Goal: Communication & Community: Answer question/provide support

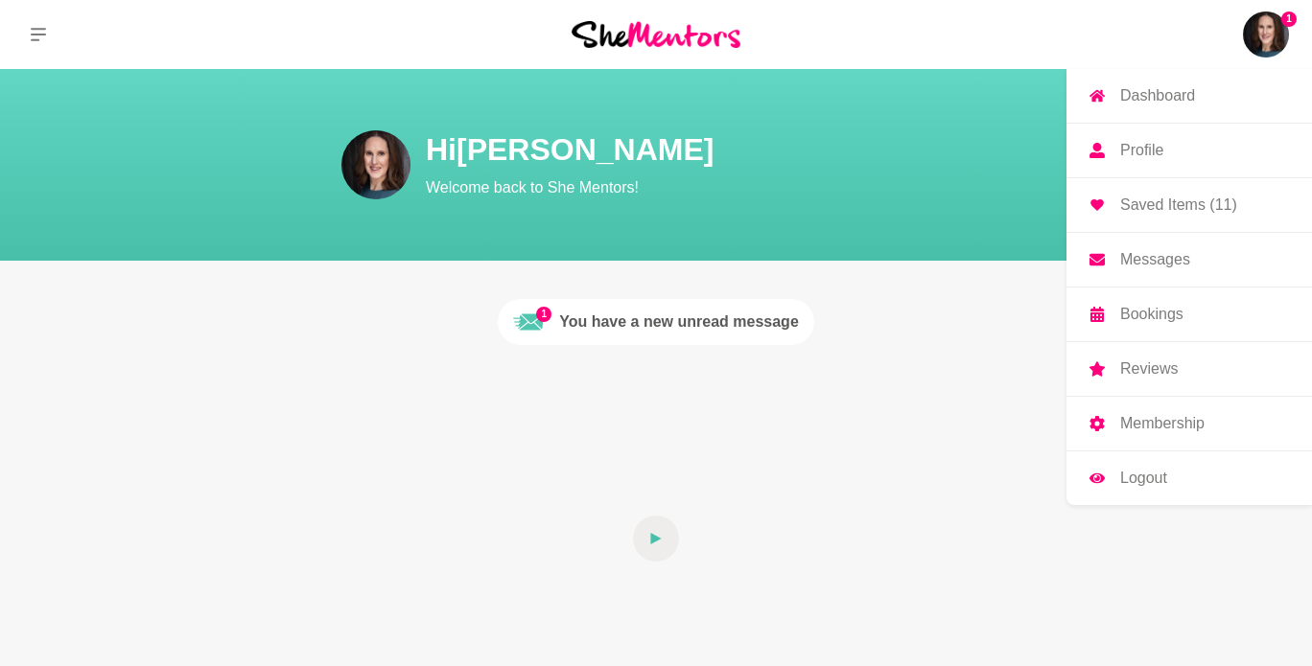
click at [1269, 38] on img at bounding box center [1266, 35] width 46 height 46
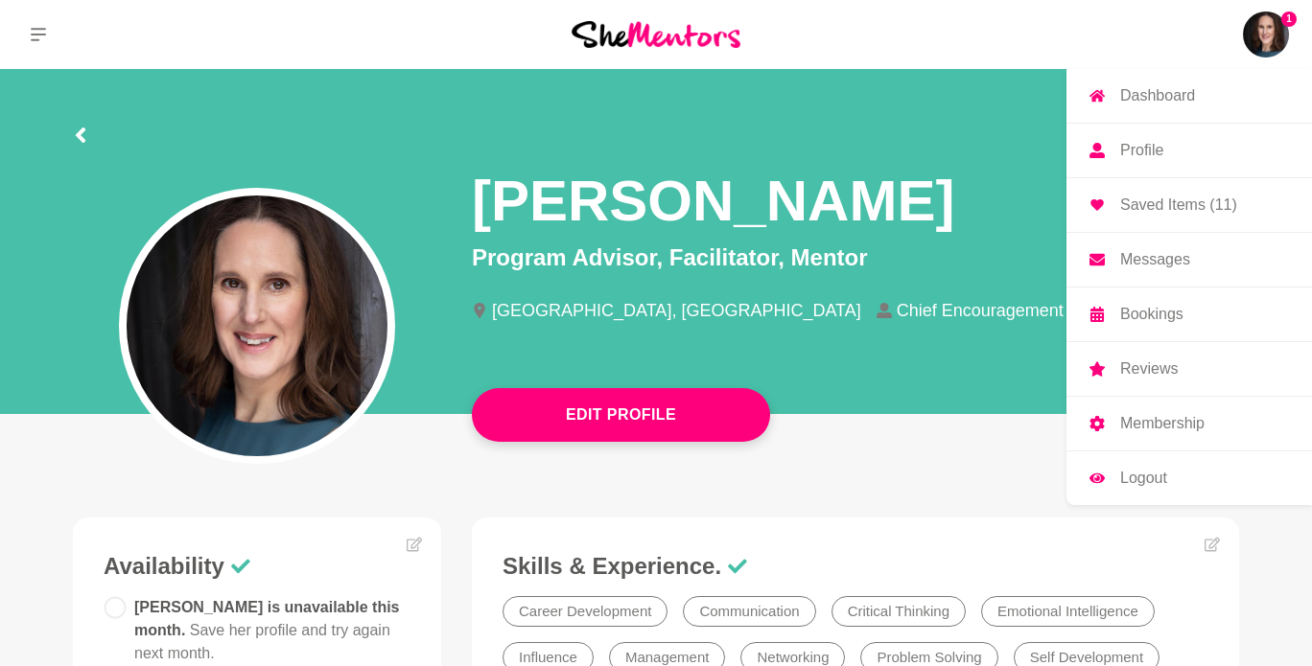
click at [1173, 85] on link "Dashboard" at bounding box center [1188, 96] width 245 height 54
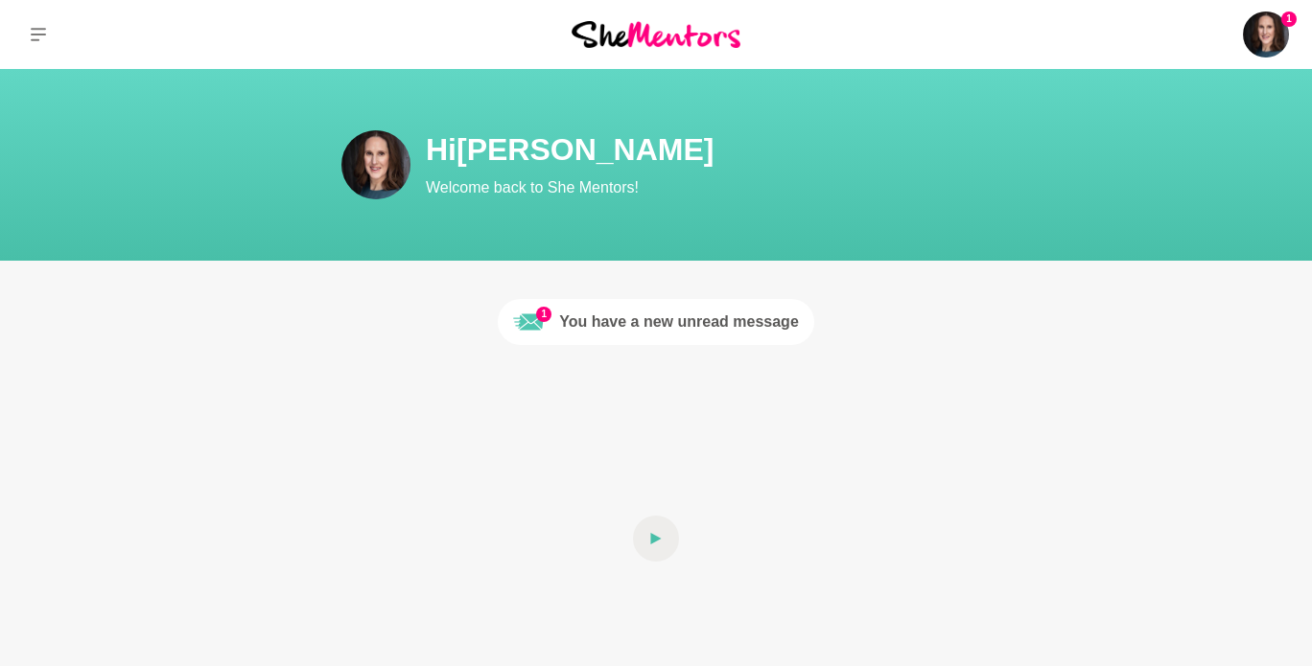
click at [710, 326] on div "You have a new unread message" at bounding box center [679, 322] width 240 height 23
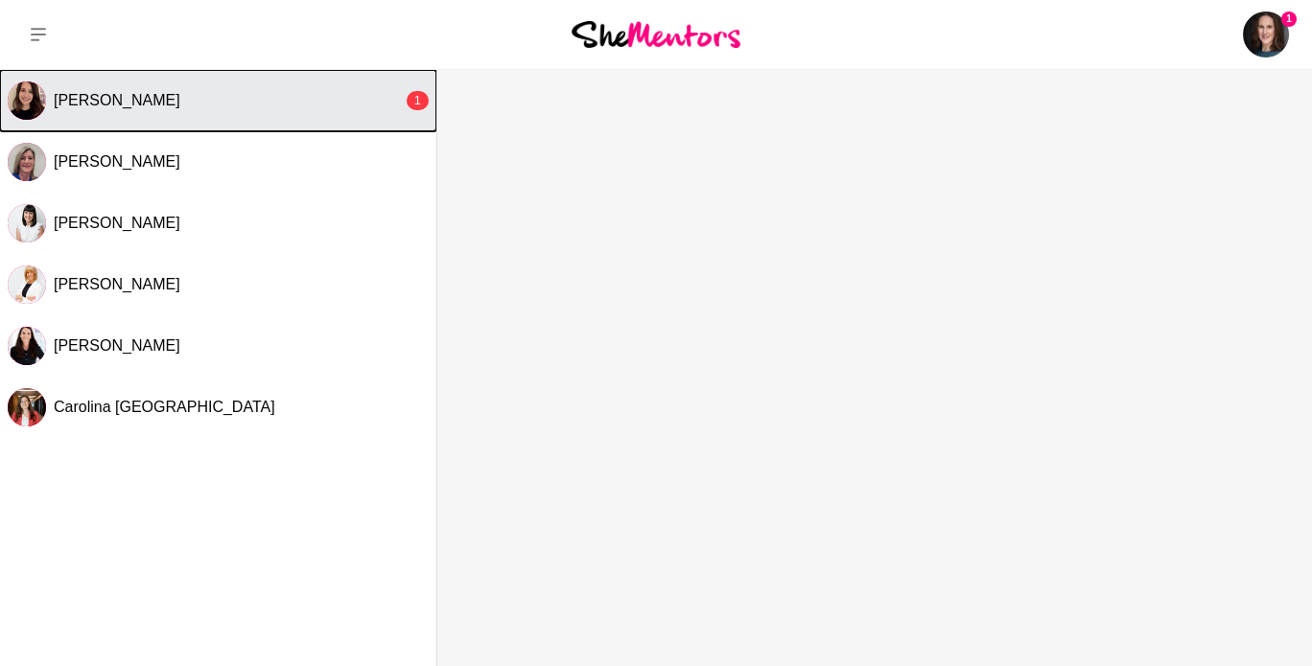
click at [233, 121] on button "[PERSON_NAME] 1" at bounding box center [218, 100] width 436 height 61
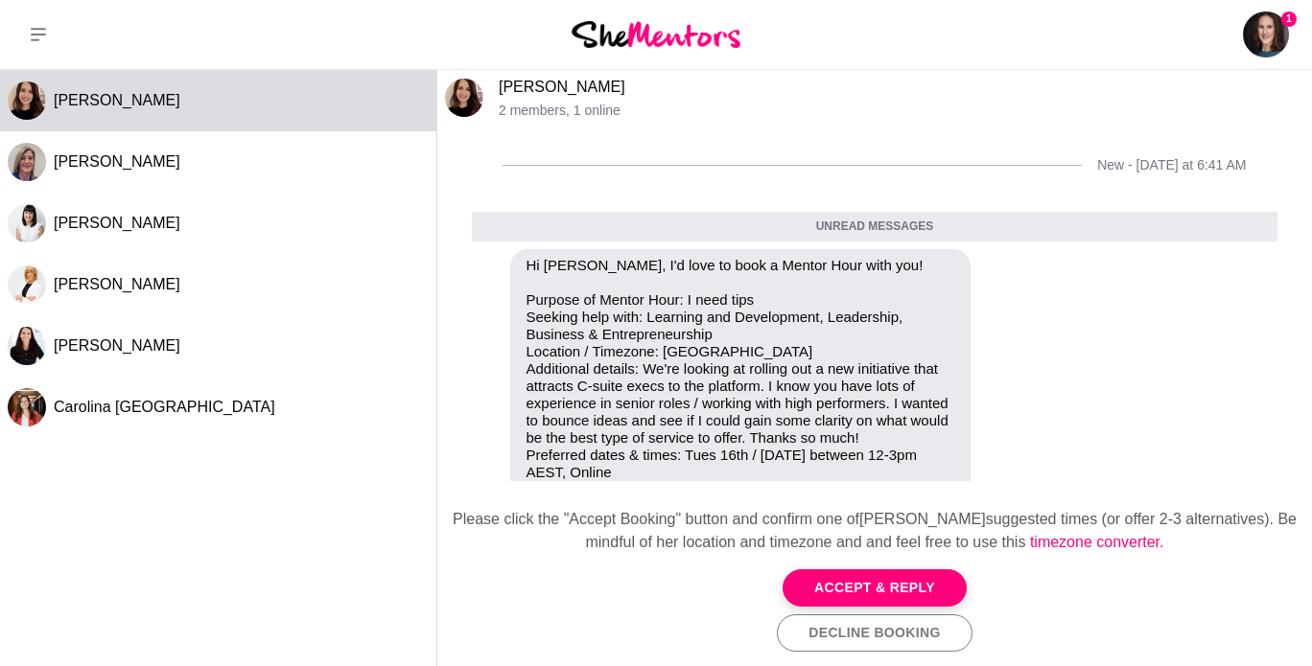
scroll to position [100, 0]
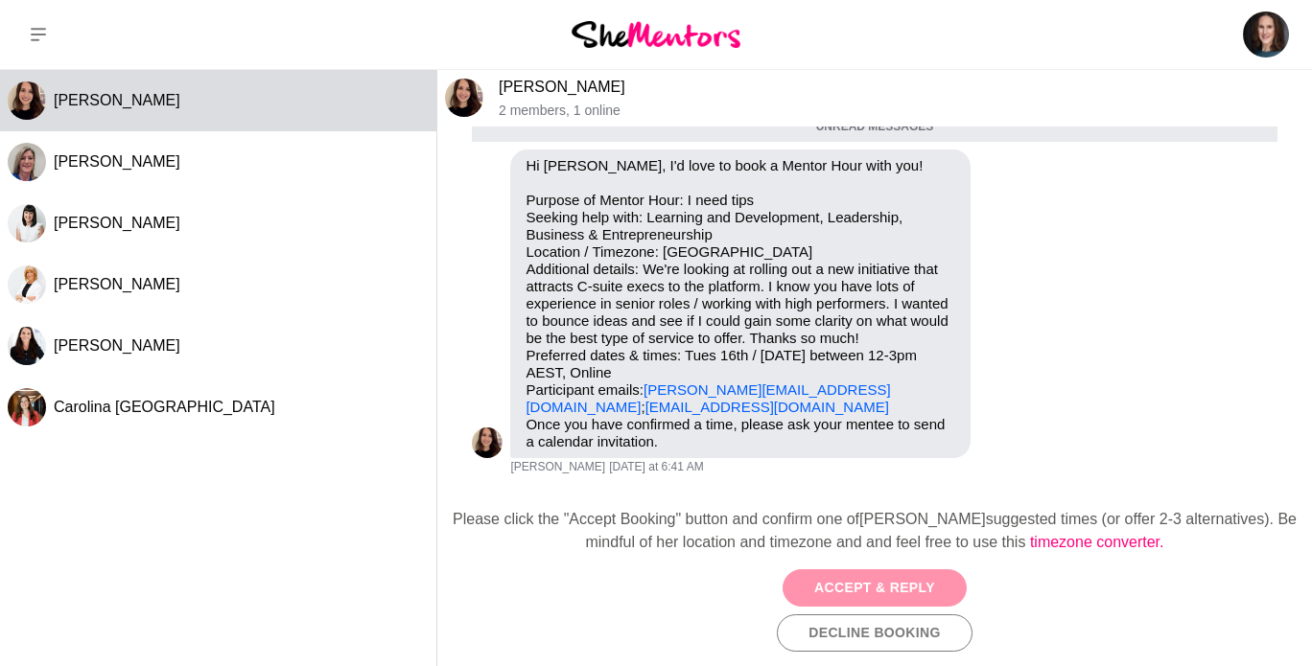
click at [861, 590] on button "Accept & Reply" at bounding box center [874, 588] width 184 height 37
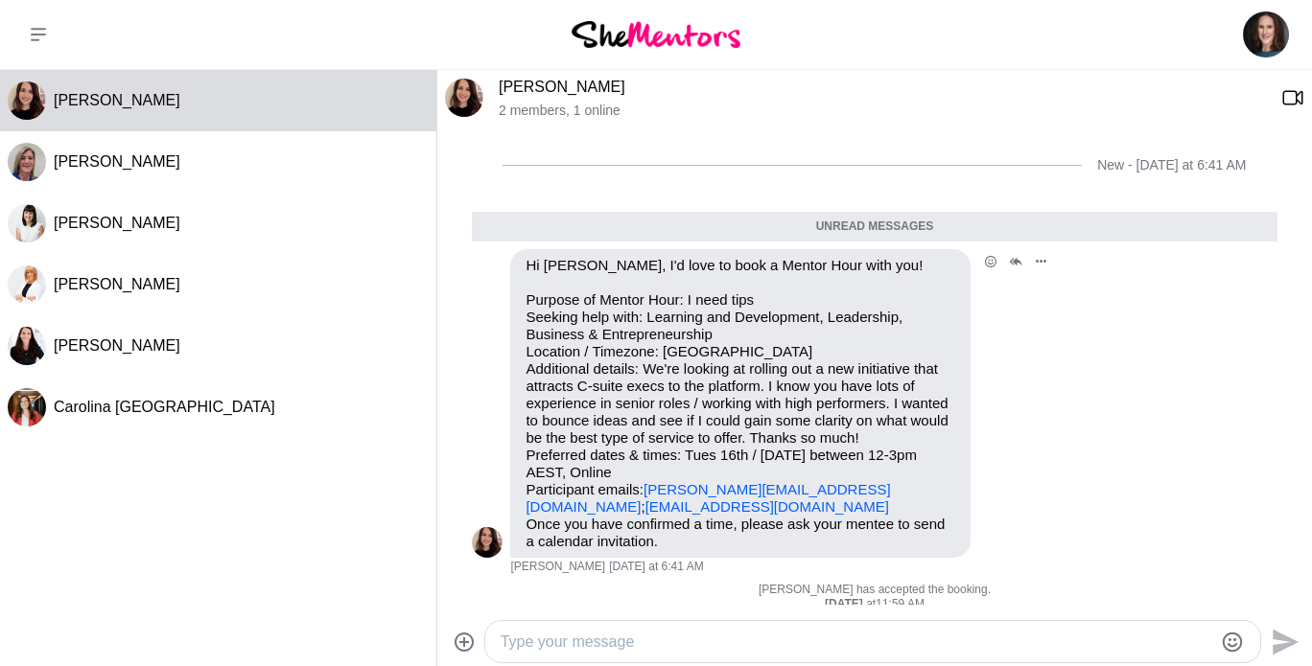
scroll to position [7, 0]
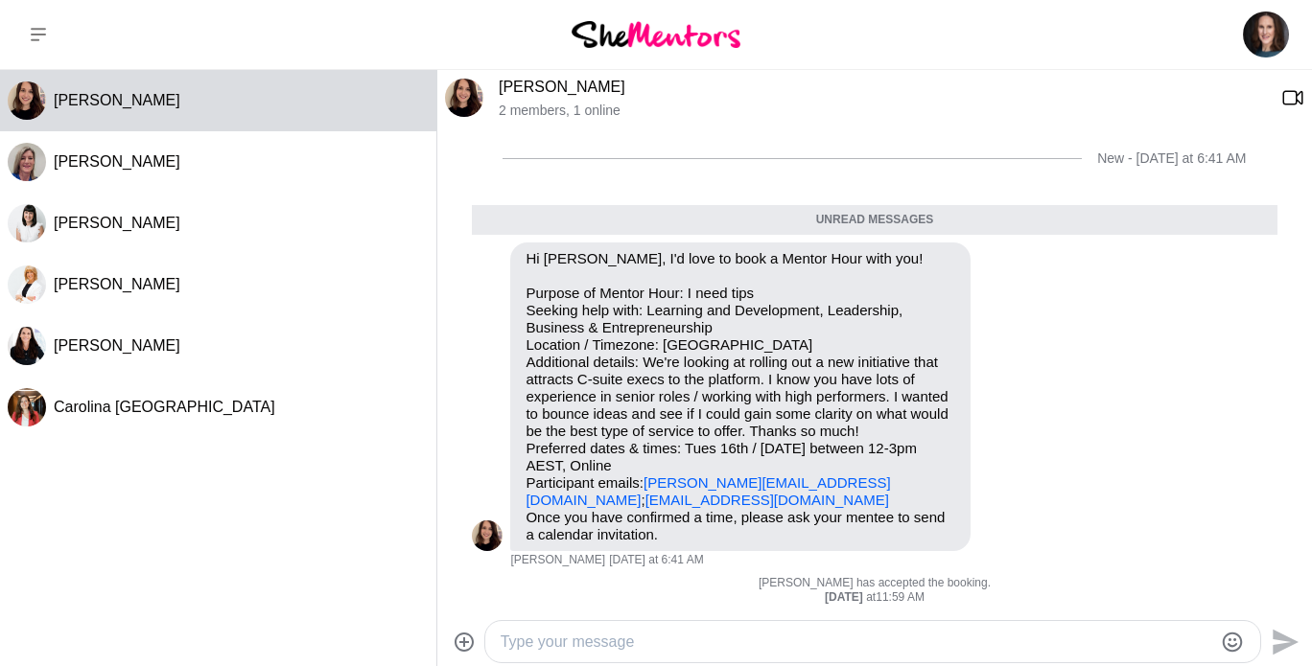
click at [644, 648] on textarea "Type your message" at bounding box center [856, 642] width 712 height 23
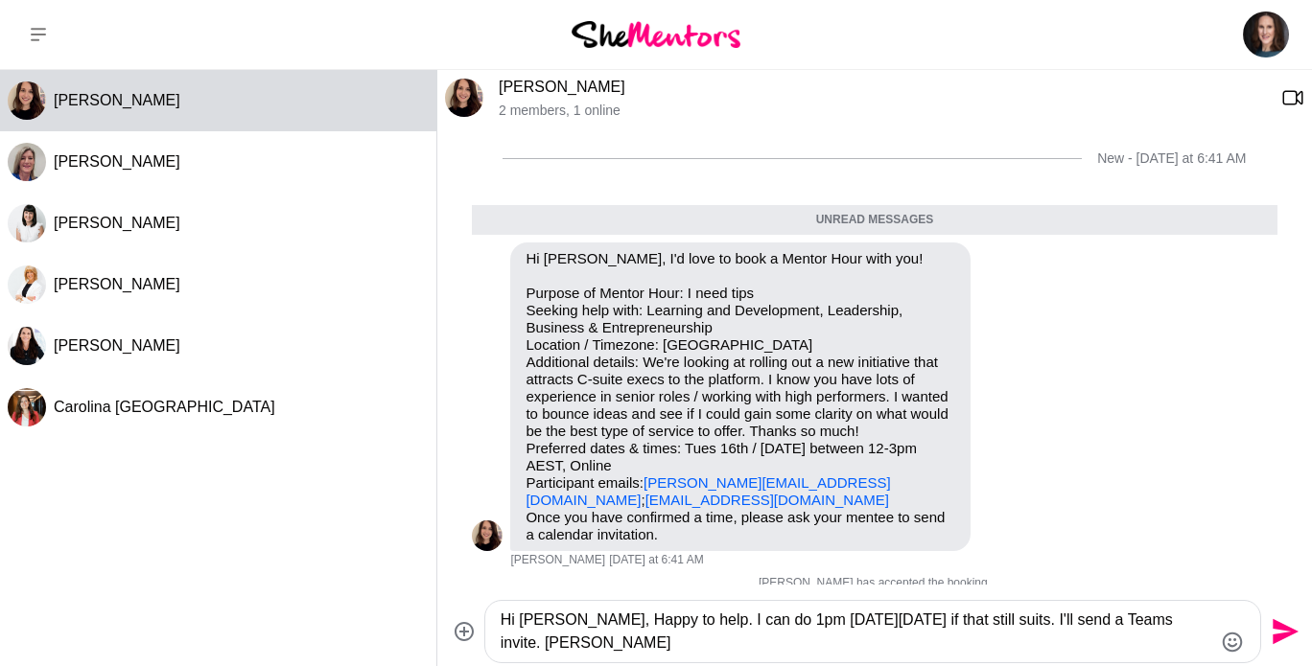
type textarea "Hi [PERSON_NAME], Happy to help. I can do 1pm [DATE][DATE] if that still suits.…"
click at [1281, 635] on icon "Send" at bounding box center [1285, 632] width 26 height 26
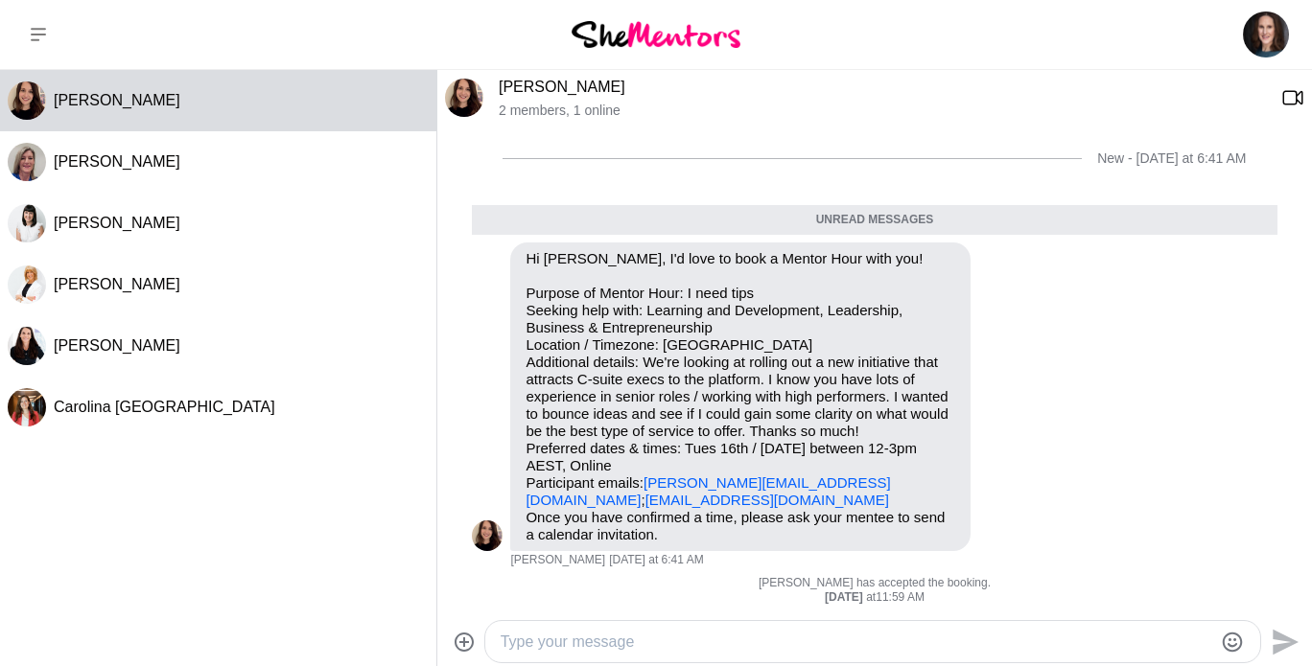
scroll to position [81, 0]
